Goal: Transaction & Acquisition: Book appointment/travel/reservation

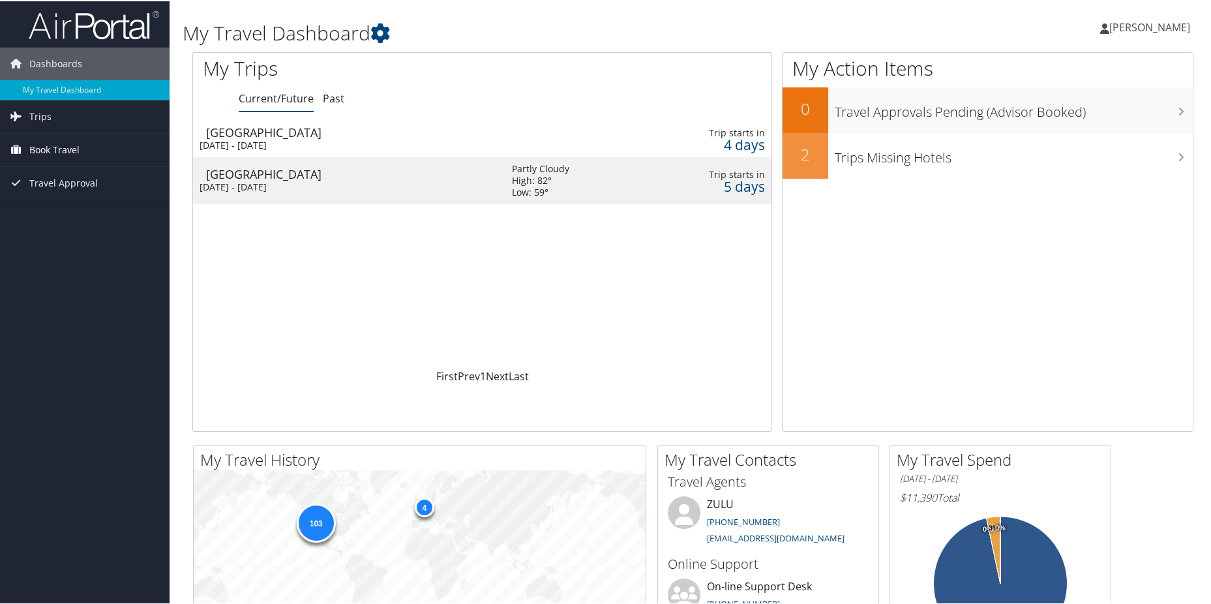
click at [43, 143] on span "Book Travel" at bounding box center [54, 148] width 50 height 33
click at [57, 213] on link "Book/Manage Online Trips" at bounding box center [84, 214] width 169 height 20
